Goal: Entertainment & Leisure: Consume media (video, audio)

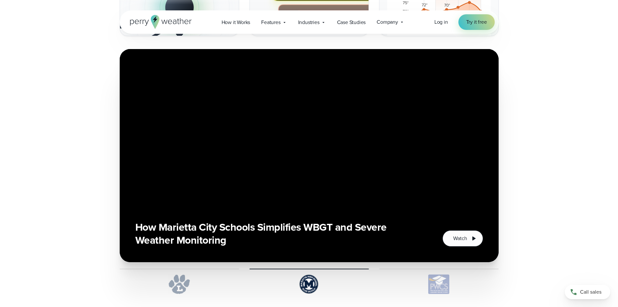
scroll to position [1103, 0]
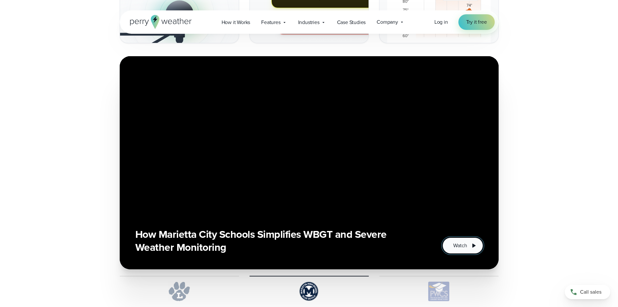
click at [461, 244] on span "Watch" at bounding box center [460, 245] width 14 height 8
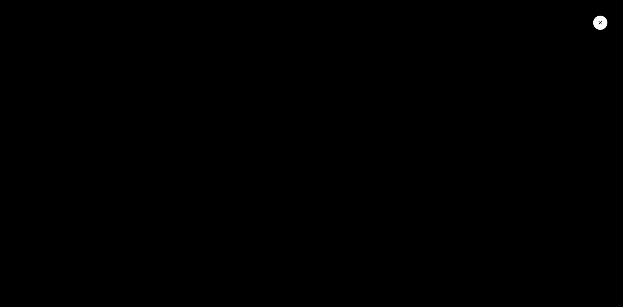
click at [146, 259] on div at bounding box center [311, 153] width 623 height 307
click at [603, 21] on icon "Close Video" at bounding box center [600, 22] width 6 height 6
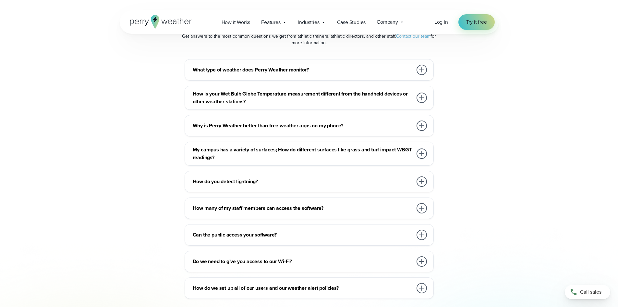
scroll to position [3374, 0]
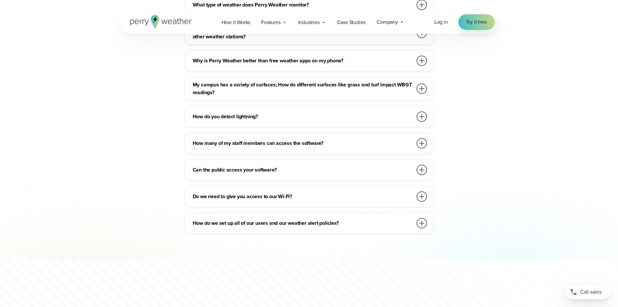
click at [298, 192] on h3 "Do we need to give you access to our Wi-Fi?" at bounding box center [303, 196] width 220 height 8
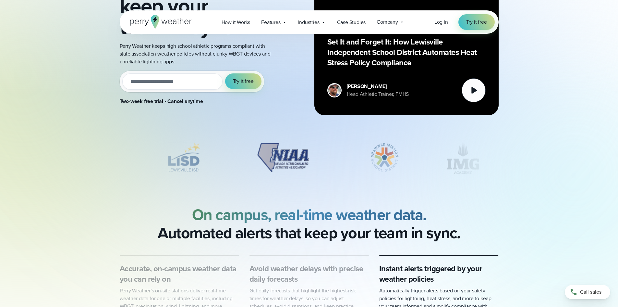
scroll to position [0, 0]
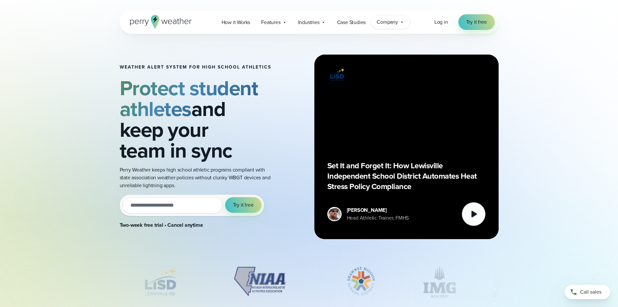
click at [388, 23] on span "Company" at bounding box center [387, 22] width 21 height 8
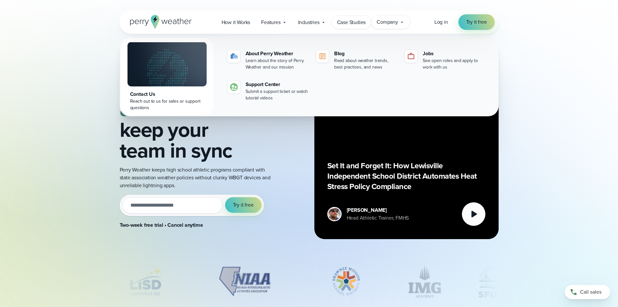
click at [345, 23] on span "Case Studies" at bounding box center [351, 22] width 29 height 8
